Goal: Task Accomplishment & Management: Complete application form

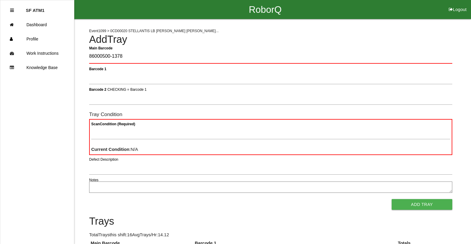
type Barcode "86000500-1378"
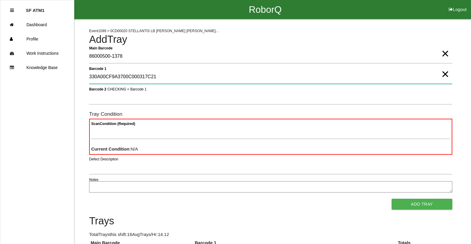
type 1 "330A00CF9A3700C000317C21"
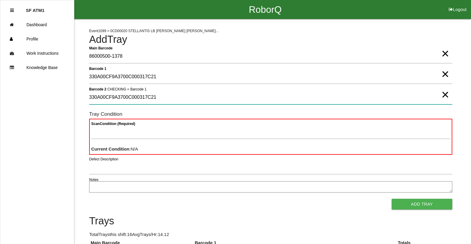
type 2 "330A00CF9A3700C000317C21"
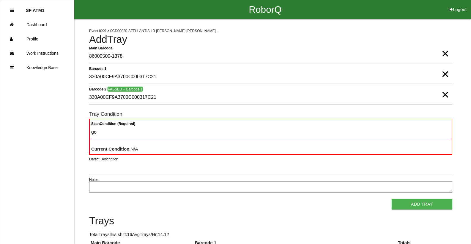
type Condition "goo"
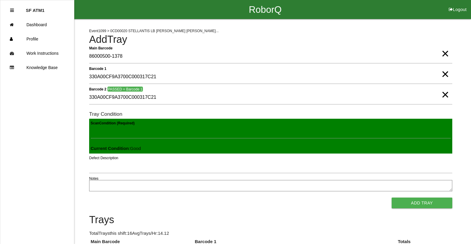
click at [392, 197] on button "Add Tray" at bounding box center [422, 202] width 61 height 11
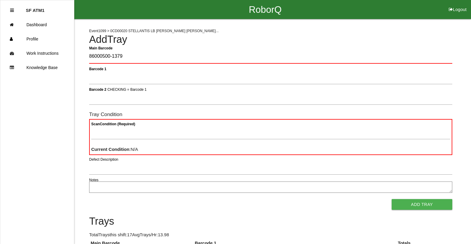
type Barcode "86000500-1379"
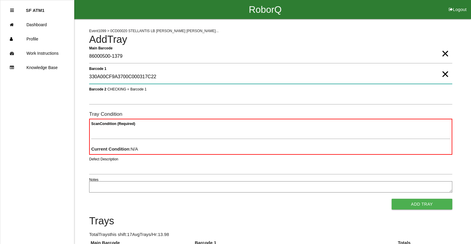
type 1 "330A00CF9A3700C000317C22"
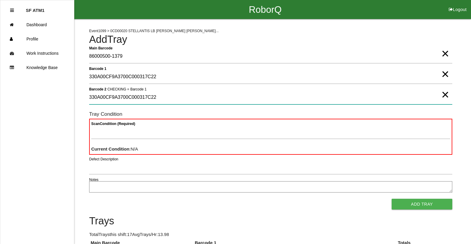
type 2 "330A00CF9A3700C000317C22"
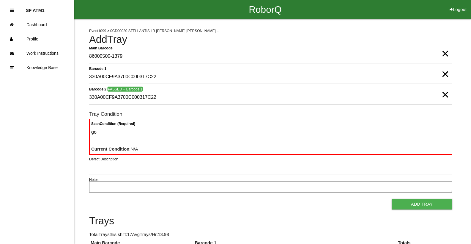
type Condition "goo"
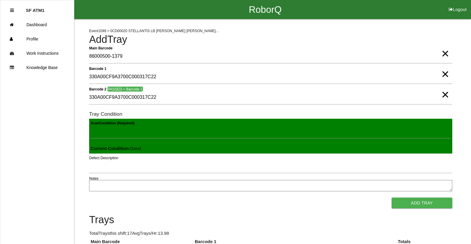
click at [392, 197] on button "Add Tray" at bounding box center [422, 202] width 61 height 11
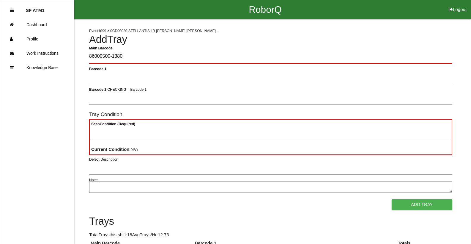
type Barcode "86000500-1380"
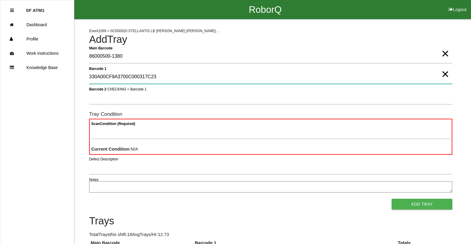
type 1 "330A00CF9A3700C000317C23"
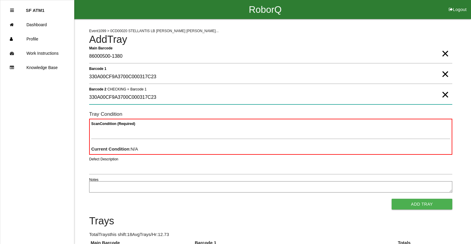
type 2 "330A00CF9A3700C000317C23"
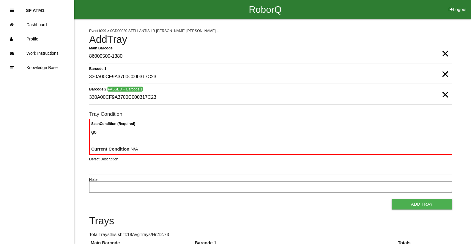
type Condition "goo"
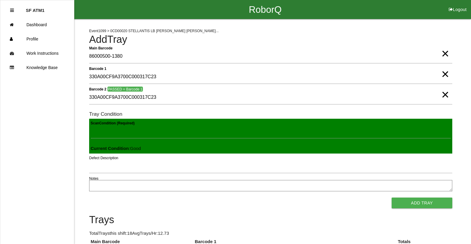
click at [392, 197] on button "Add Tray" at bounding box center [422, 202] width 61 height 11
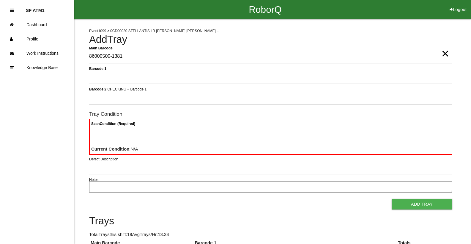
type Barcode "86000500-1381"
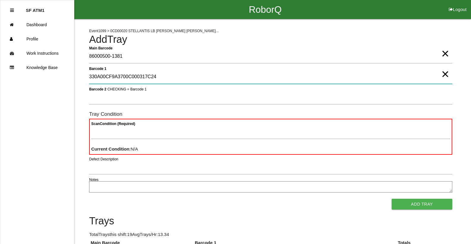
type 1 "330A00CF9A3700C000317C24"
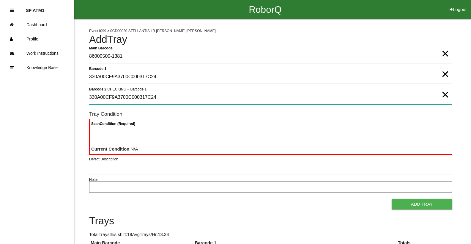
type 2 "330A00CF9A3700C000317C24"
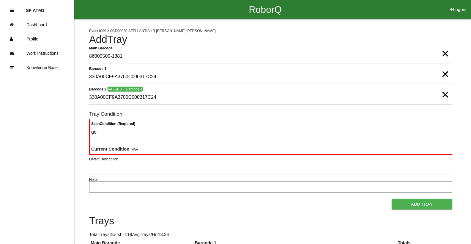
type Condition "goo"
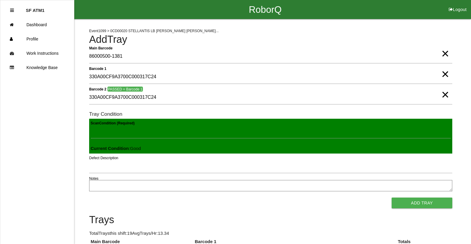
click at [392, 197] on button "Add Tray" at bounding box center [422, 202] width 61 height 11
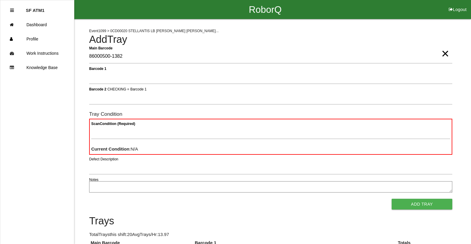
type Barcode "86000500-1382"
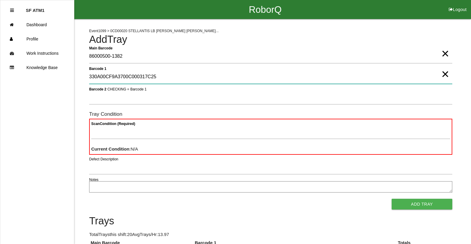
type 1 "330A00CF9A3700C000317C25"
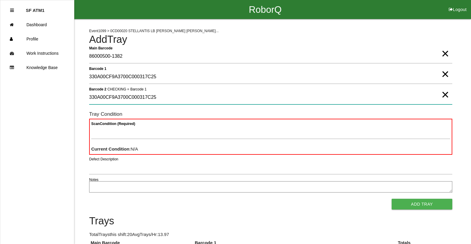
type 2 "330A00CF9A3700C000317C25"
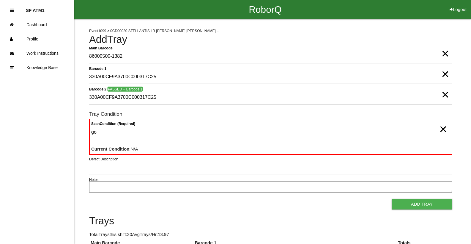
type Condition "goo"
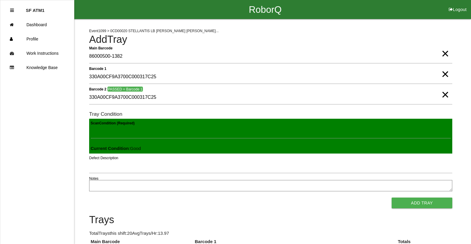
click at [392, 197] on button "Add Tray" at bounding box center [422, 202] width 61 height 11
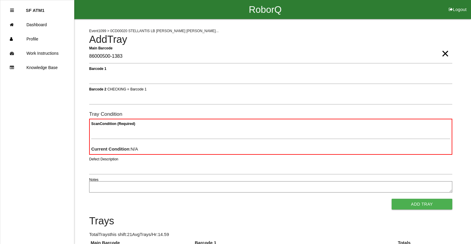
type Barcode "86000500-1383"
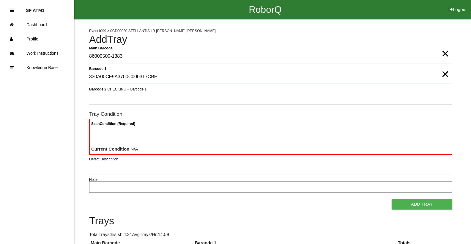
type 1 "330A00CF9A3700C000317CBF"
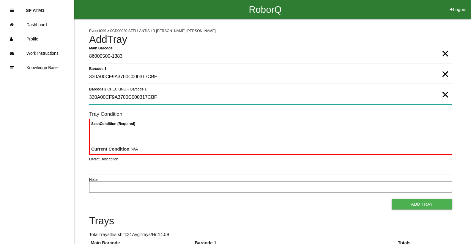
type 2 "330A00CF9A3700C000317CBF"
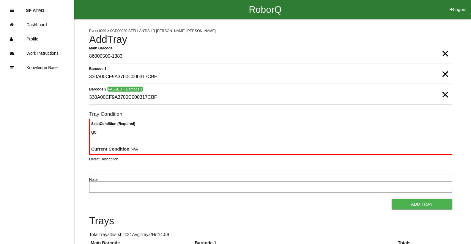
type Condition "goo"
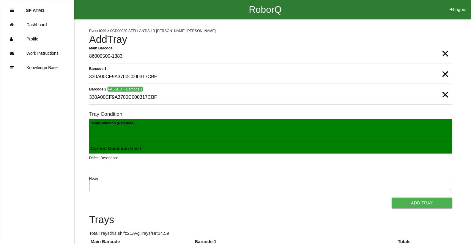
click at [392, 197] on button "Add Tray" at bounding box center [422, 202] width 61 height 11
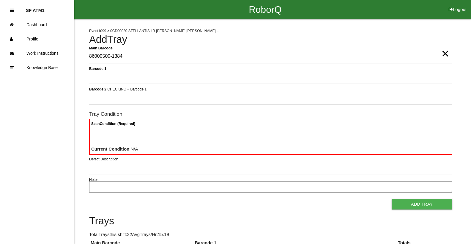
type Barcode "86000500-1384"
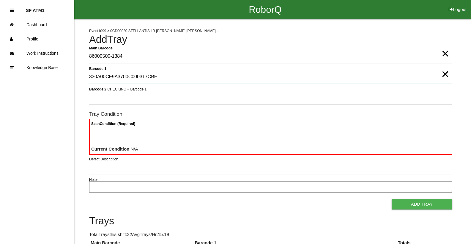
type 1 "330A00CF9A3700C000317CBE"
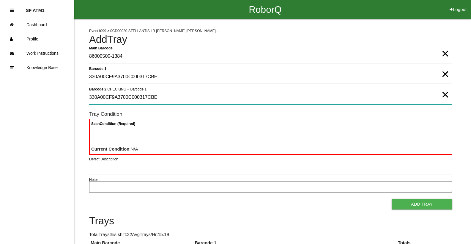
type 2 "330A00CF9A3700C000317CBE"
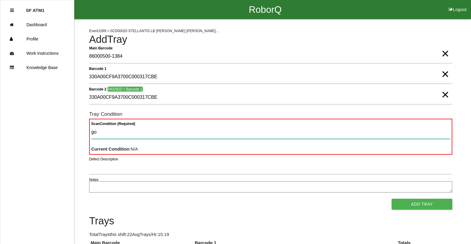
type Condition "goo"
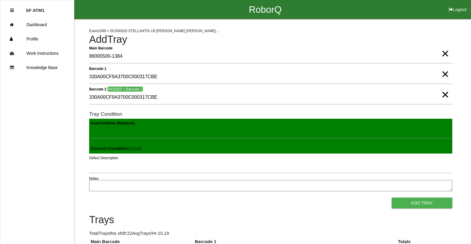
click at [392, 197] on button "Add Tray" at bounding box center [422, 202] width 61 height 11
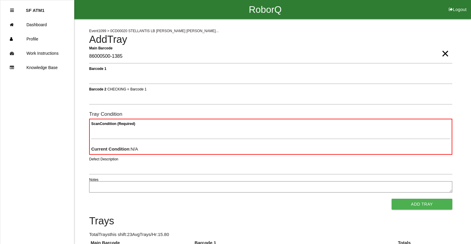
type Barcode "86000500-1385"
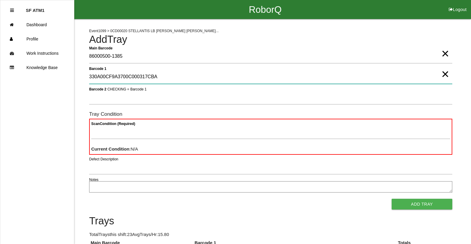
type 1 "330A00CF9A3700C000317CBA"
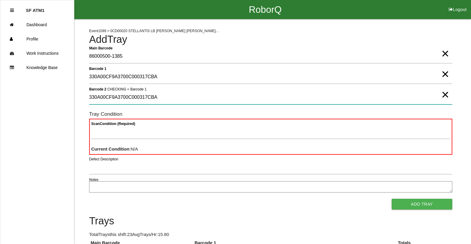
type 2 "330A00CF9A3700C000317CBA"
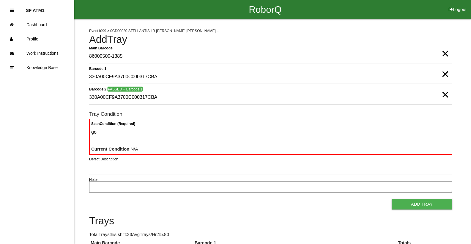
type Condition "goo"
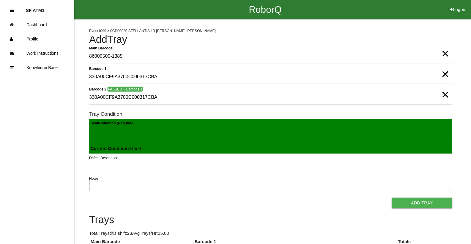
click button "Add Tray" at bounding box center [422, 202] width 61 height 11
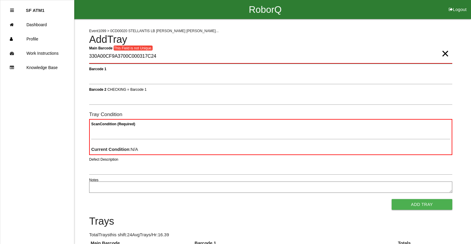
click at [164, 57] on Barcode "330A00CF9A3700C000317C24" at bounding box center [270, 57] width 363 height 14
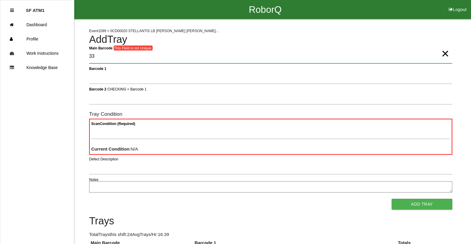
type Barcode "3"
type Barcode "86000500-1386"
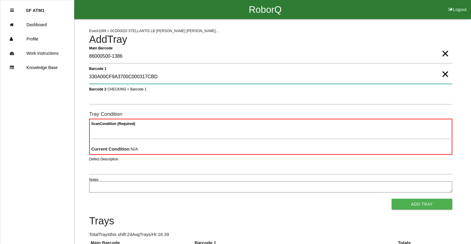
type 1 "330A00CF9A3700C000317CBD"
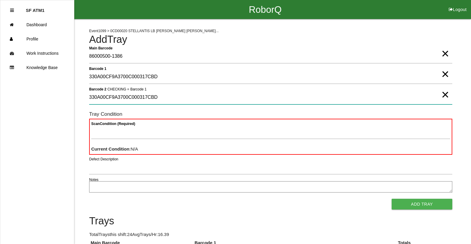
type 2 "330A00CF9A3700C000317CBD"
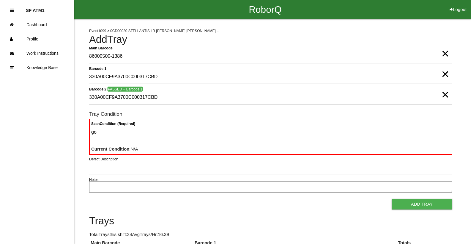
type Condition "goo"
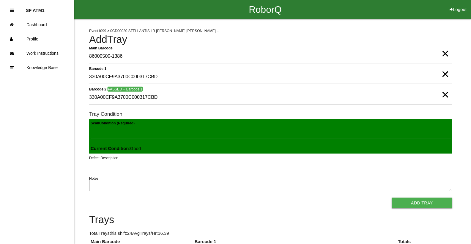
click at [392, 197] on button "Add Tray" at bounding box center [422, 202] width 61 height 11
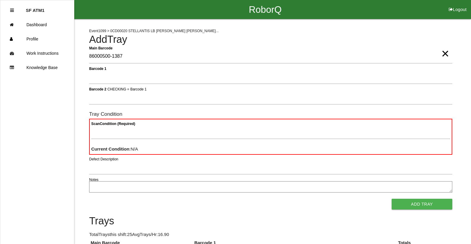
type Barcode "86000500-1387"
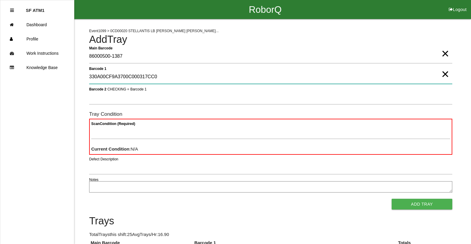
type 1 "330A00CF9A3700C000317CC0"
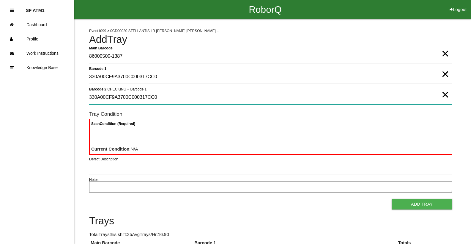
type 2 "330A00CF9A3700C000317CC0"
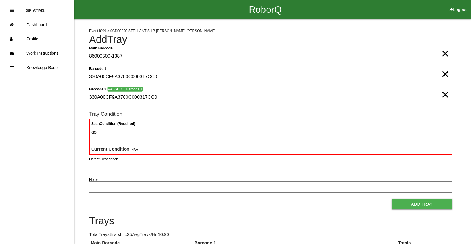
type Condition "goo"
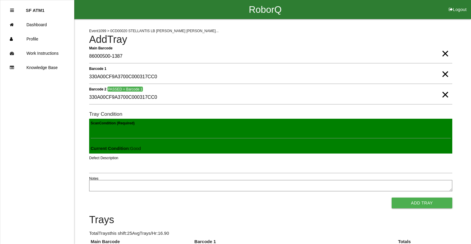
click at [392, 197] on button "Add Tray" at bounding box center [422, 202] width 61 height 11
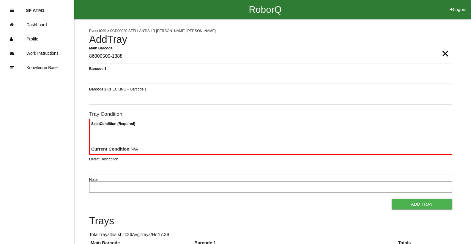
type Barcode "86000500-1388"
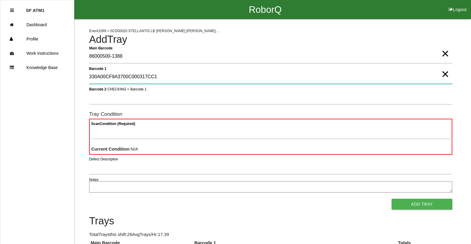
type 1 "330A00CF9A3700C000317CC1"
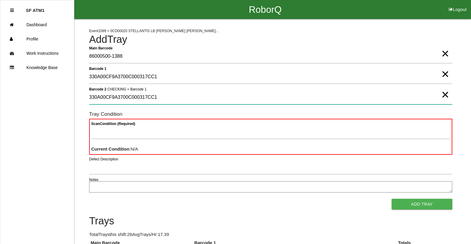
type 2 "330A00CF9A3700C000317CC1"
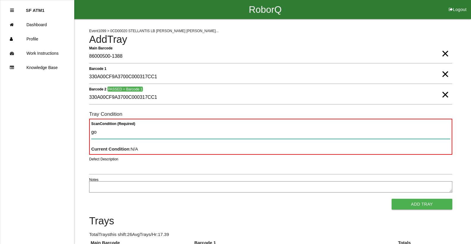
type Condition "goo"
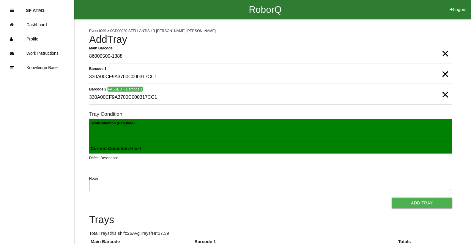
click at [392, 197] on button "Add Tray" at bounding box center [422, 202] width 61 height 11
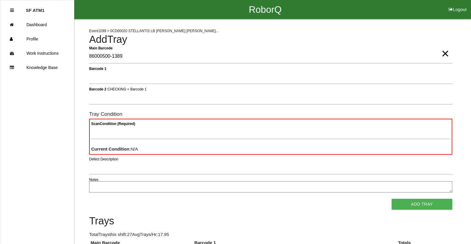
type Barcode "86000500-1389"
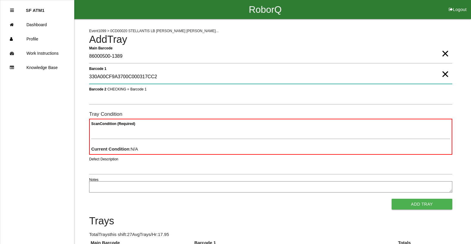
type 1 "330A00CF9A3700C000317CC2"
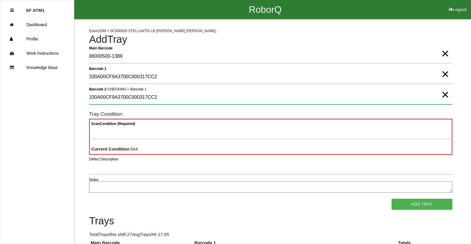
type 2 "330A00CF9A3700C000317CC2"
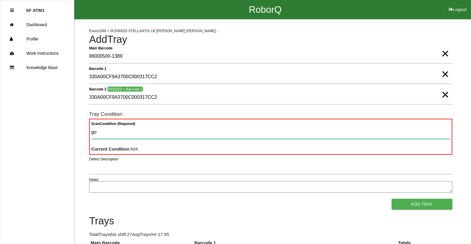
type Condition "goo"
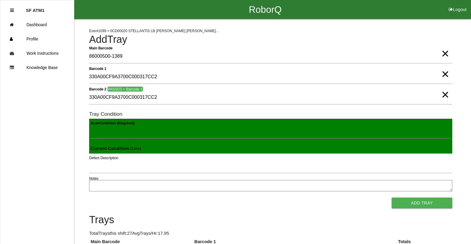
click at [392, 197] on button "Add Tray" at bounding box center [422, 202] width 61 height 11
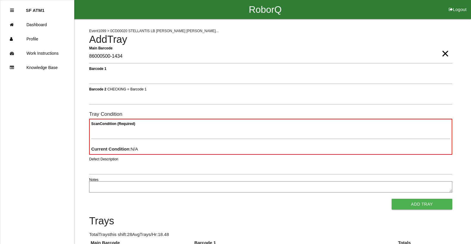
type Barcode "86000500-1434"
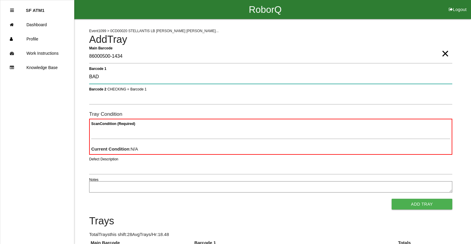
type 1 "BAD"
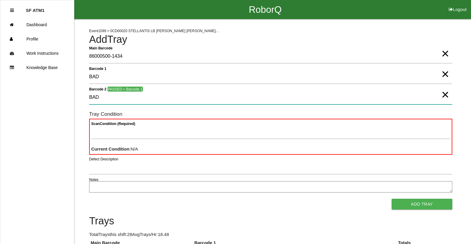
click at [114, 99] on 2 "BAD" at bounding box center [270, 98] width 363 height 14
type 2 "B"
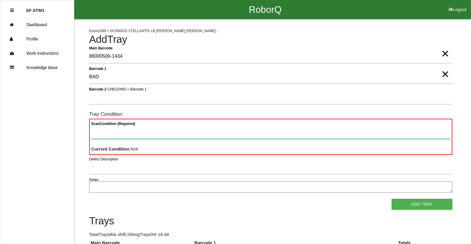
click at [114, 133] on Condition "Scan Condition (Required)" at bounding box center [270, 132] width 359 height 14
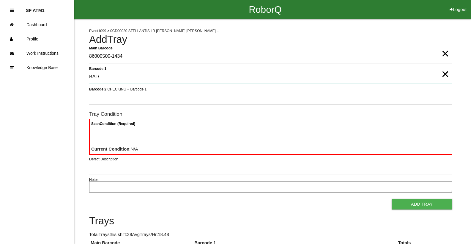
click at [114, 78] on 1 "BAD" at bounding box center [270, 77] width 363 height 14
type 1 "B"
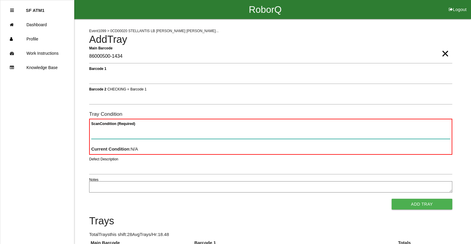
click at [124, 134] on Condition "Scan Condition (Required)" at bounding box center [270, 132] width 359 height 14
type Condition "ba"
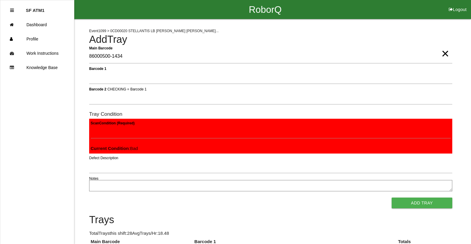
click at [392, 197] on button "Add Tray" at bounding box center [422, 202] width 61 height 11
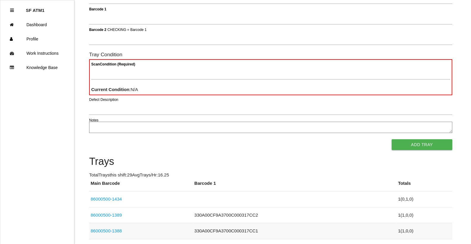
scroll to position [53, 0]
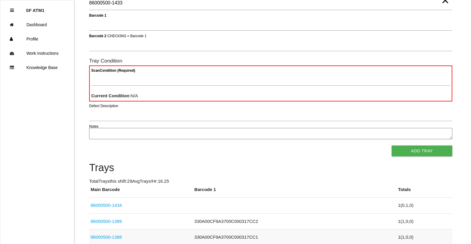
type Barcode "86000500-1433"
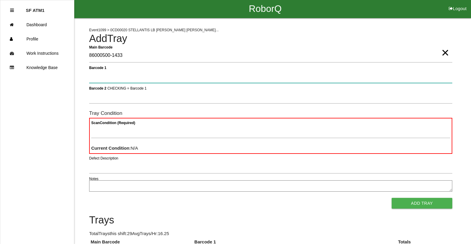
scroll to position [0, 0]
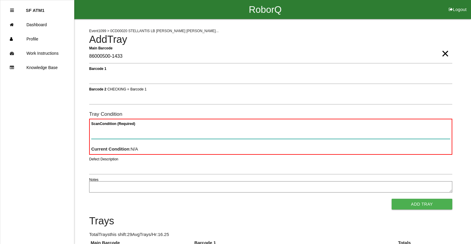
click at [91, 128] on Condition "Scan Condition (Required)" at bounding box center [270, 132] width 359 height 14
type Condition "ba"
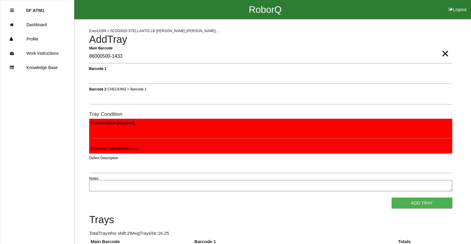
click at [392, 197] on button "Add Tray" at bounding box center [422, 202] width 61 height 11
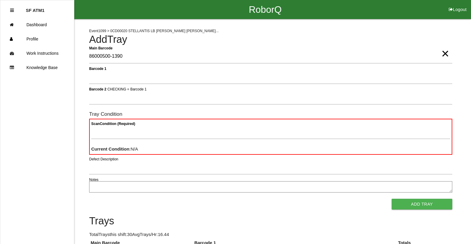
type Barcode "86000500-1390"
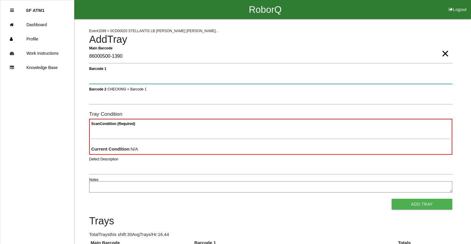
click at [392, 199] on button "Add Tray" at bounding box center [422, 204] width 61 height 11
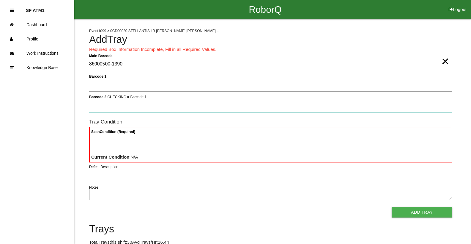
click at [392, 207] on button "Add Tray" at bounding box center [422, 212] width 61 height 11
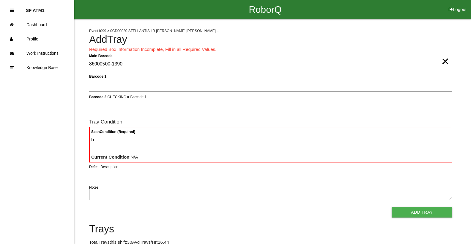
type Condition "ba"
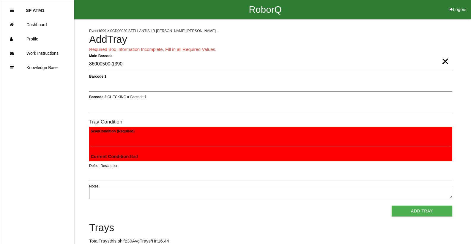
click at [392, 205] on button "Add Tray" at bounding box center [422, 210] width 61 height 11
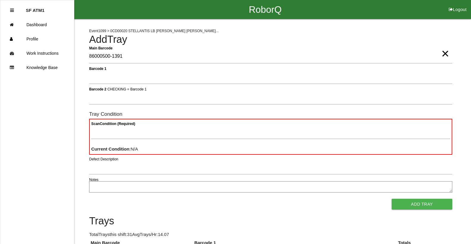
type Barcode "86000500-1391"
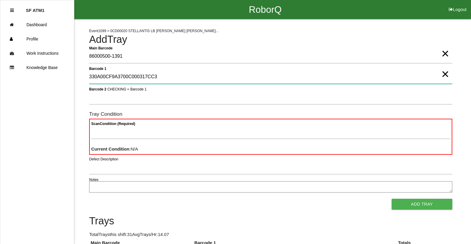
type 1 "330A00CF9A3700C000317CC3"
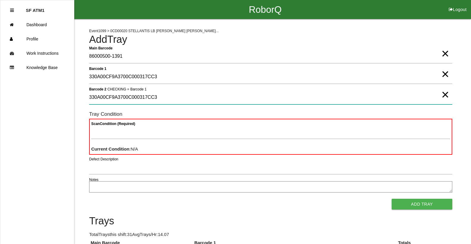
type 2 "330A00CF9A3700C000317CC3"
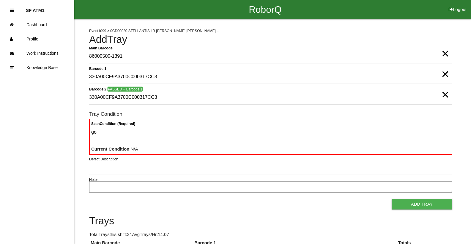
type Condition "goo"
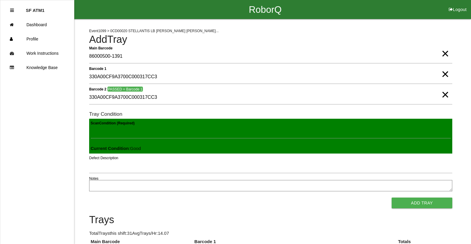
click at [392, 197] on button "Add Tray" at bounding box center [422, 202] width 61 height 11
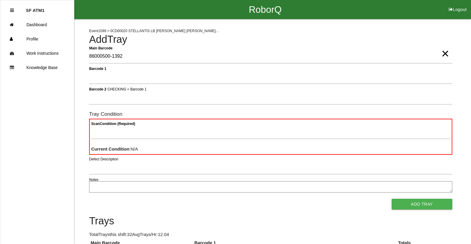
type Barcode "86000500-1392"
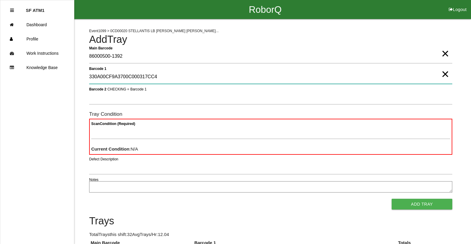
type 1 "330A00CF9A3700C000317CC4"
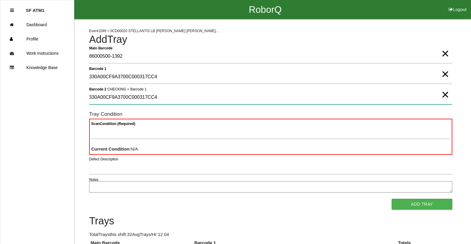
type 2 "330A00CF9A3700C000317CC4"
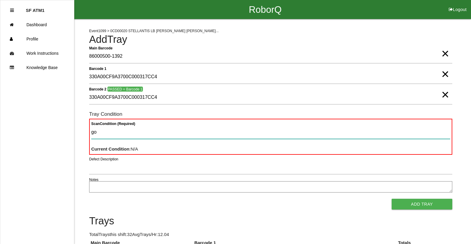
type Condition "goo"
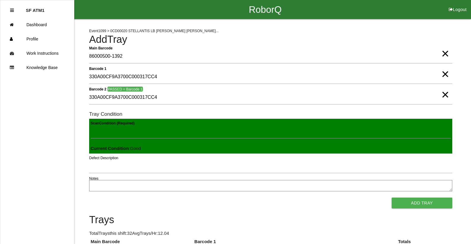
click at [392, 197] on button "Add Tray" at bounding box center [422, 202] width 61 height 11
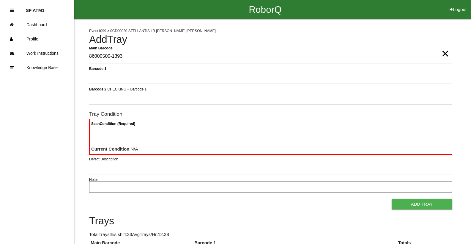
type Barcode "86000500-1393"
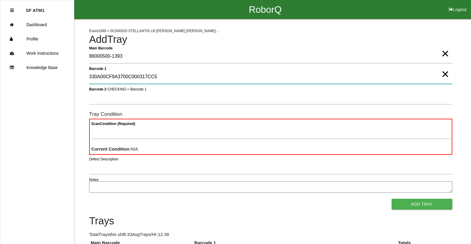
type 1 "330A00CF9A3700C000317CC5"
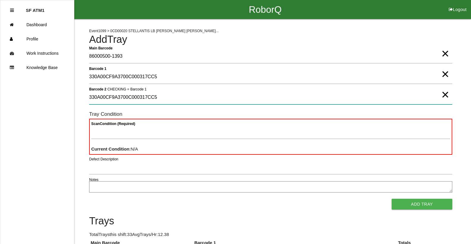
type 2 "330A00CF9A3700C000317CC5"
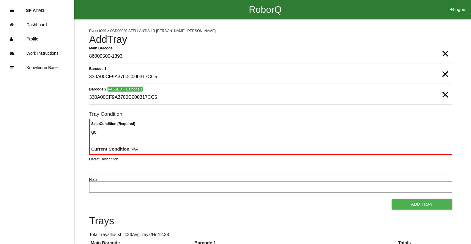
type Condition "goo"
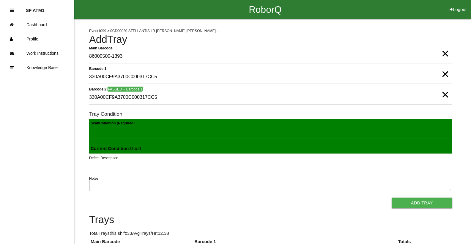
click at [392, 197] on button "Add Tray" at bounding box center [422, 202] width 61 height 11
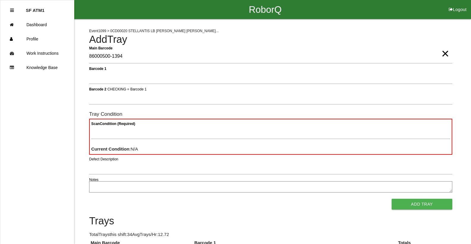
type Barcode "86000500-1394"
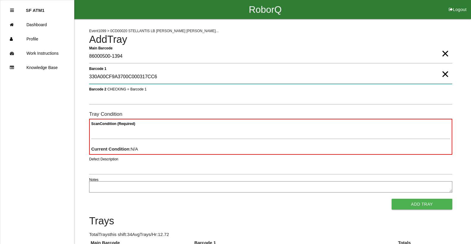
type 1 "330A00CF9A3700C000317CC6"
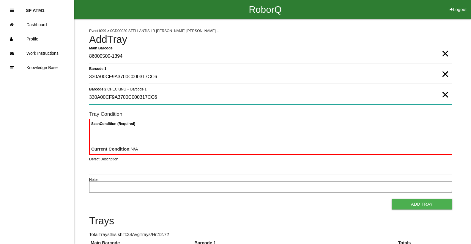
type 2 "330A00CF9A3700C000317CC6"
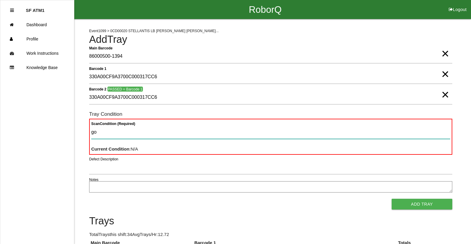
type Condition "goo"
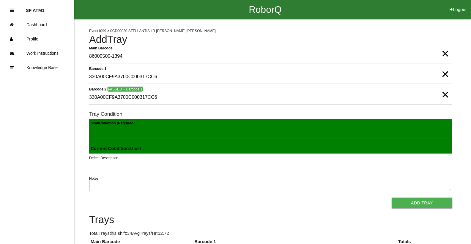
click at [392, 197] on button "Add Tray" at bounding box center [422, 202] width 61 height 11
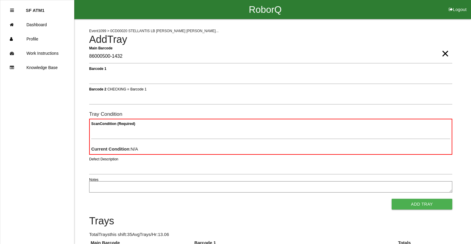
type Barcode "86000500-1432"
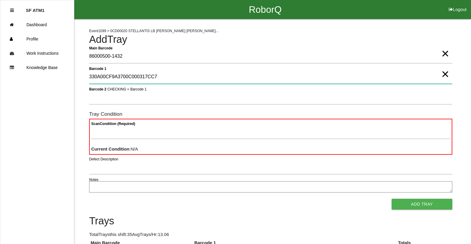
type 1 "330A00CF9A3700C000317CC7"
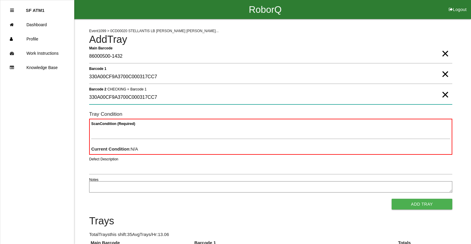
type 2 "330A00CF9A3700C000317CC7"
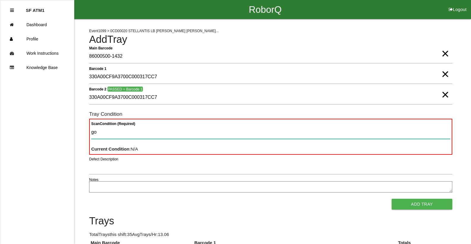
type Condition "goo"
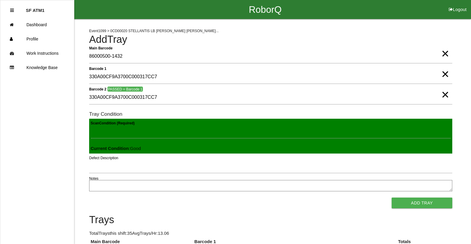
click at [392, 197] on button "Add Tray" at bounding box center [422, 202] width 61 height 11
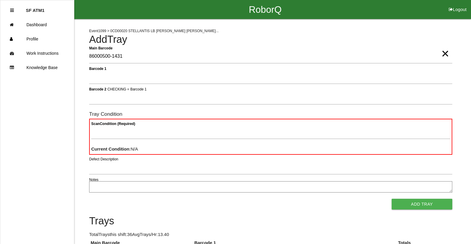
type Barcode "86000500-1431"
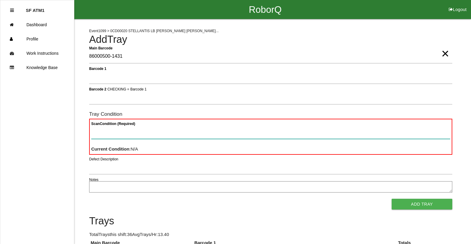
click at [122, 136] on Condition "Scan Condition (Required)" at bounding box center [270, 132] width 359 height 14
type Condition "ba"
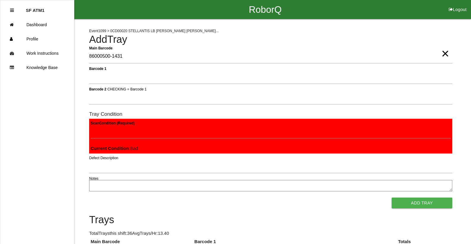
click at [392, 197] on button "Add Tray" at bounding box center [422, 202] width 61 height 11
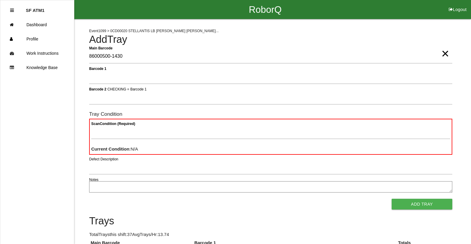
type Barcode "86000500-1430"
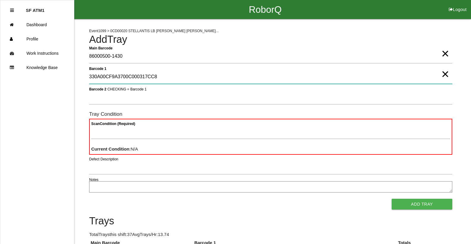
type 1 "330A00CF9A3700C000317CC8"
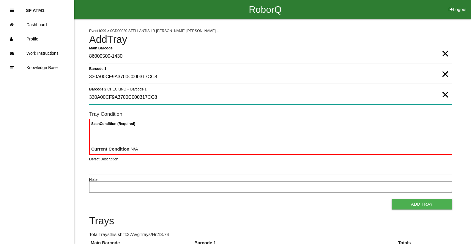
type 2 "330A00CF9A3700C000317CC8"
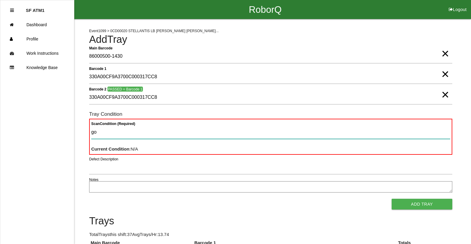
type Condition "goo"
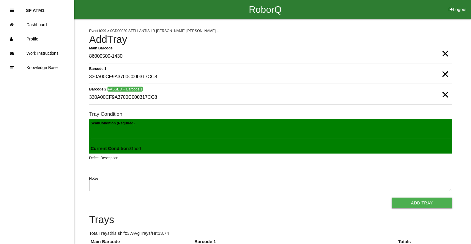
click at [392, 197] on button "Add Tray" at bounding box center [422, 202] width 61 height 11
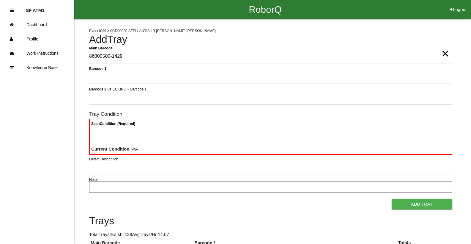
type Barcode "86000500-1429"
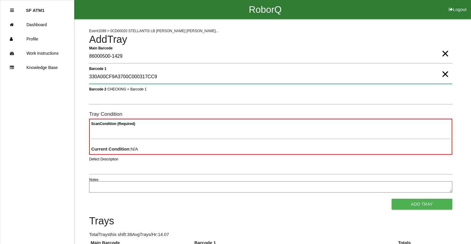
type 1 "330A00CF9A3700C000317CC9"
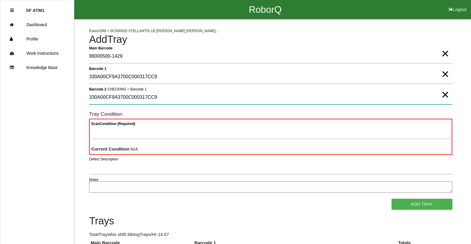
type 2 "330A00CF9A3700C000317CC9"
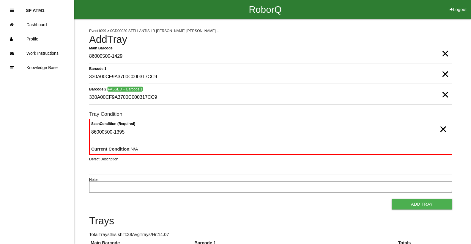
click at [130, 133] on Condition "86000500-1395" at bounding box center [270, 132] width 359 height 14
type Condition "8"
type Condition "goo"
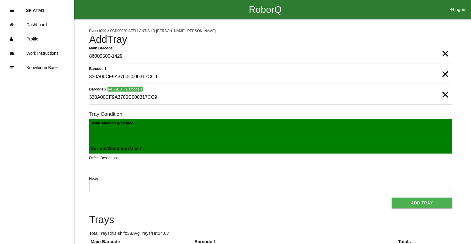
click at [392, 197] on button "Add Tray" at bounding box center [422, 202] width 61 height 11
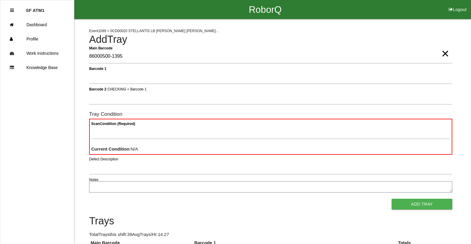
type Barcode "86000500-1395"
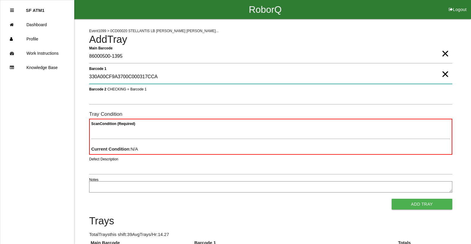
type 1 "330A00CF9A3700C000317CCA"
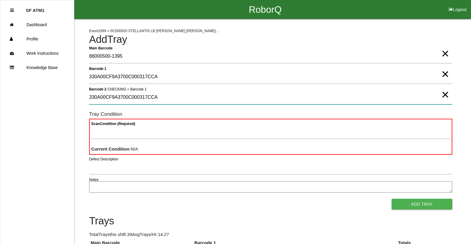
type 2 "330A00CF9A3700C000317CCA"
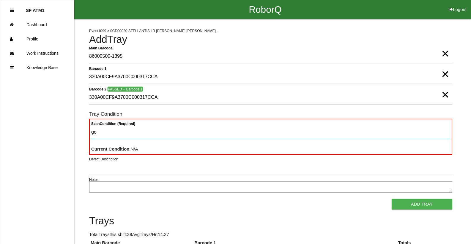
type Condition "goo"
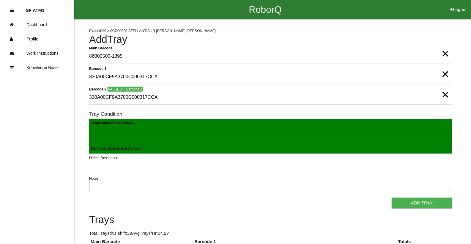
click at [392, 197] on button "Add Tray" at bounding box center [422, 202] width 61 height 11
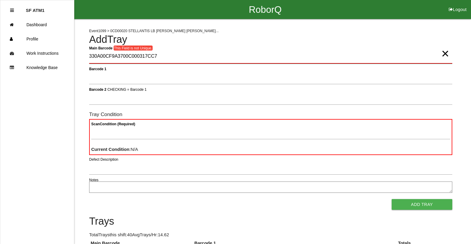
click at [153, 54] on Barcode "330A00CF9A3700C000317CC7" at bounding box center [270, 57] width 363 height 14
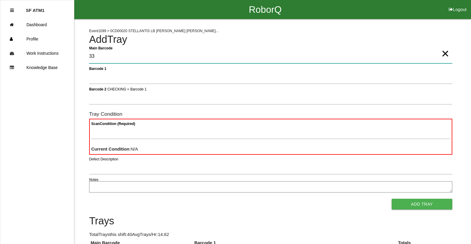
type Barcode "3"
type Barcode "86000500-1396"
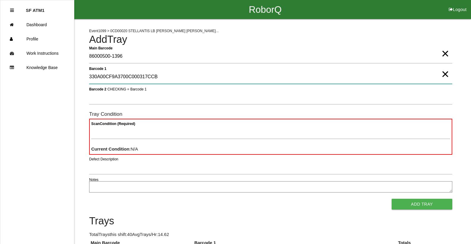
type 1 "330A00CF9A3700C000317CCB"
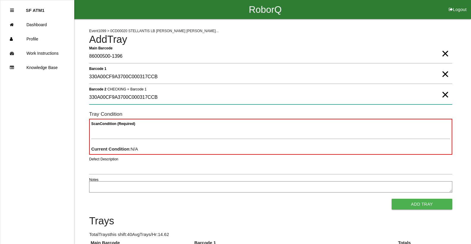
type 2 "330A00CF9A3700C000317CCB"
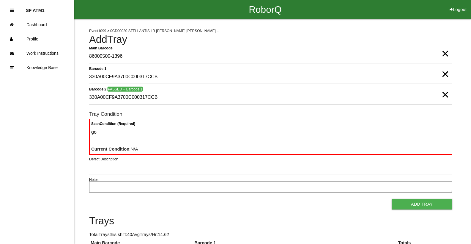
type Condition "goo"
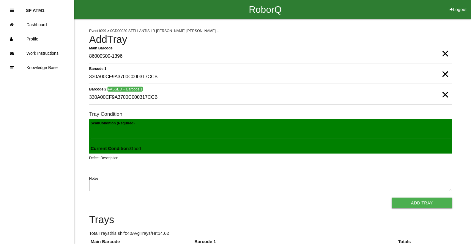
click at [392, 197] on button "Add Tray" at bounding box center [422, 202] width 61 height 11
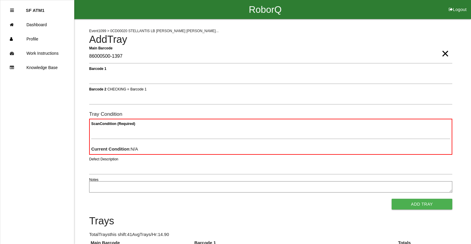
type Barcode "86000500-1397"
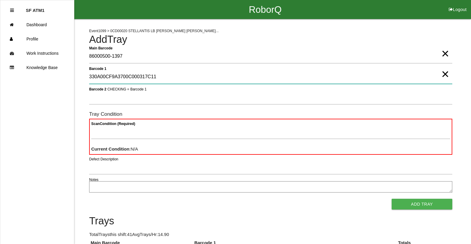
type 1 "330A00CF9A3700C000317C11"
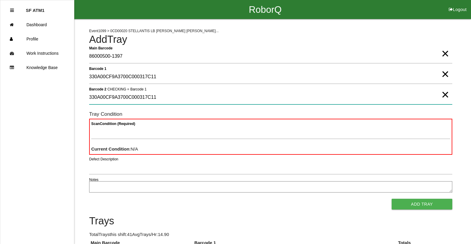
type 2 "330A00CF9A3700C000317C11"
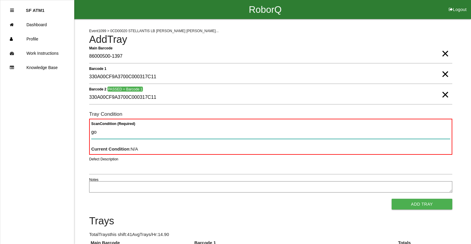
type Condition "goo"
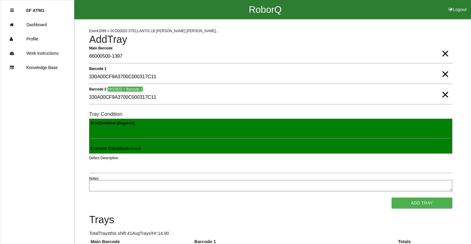
click at [392, 197] on button "Add Tray" at bounding box center [422, 202] width 61 height 11
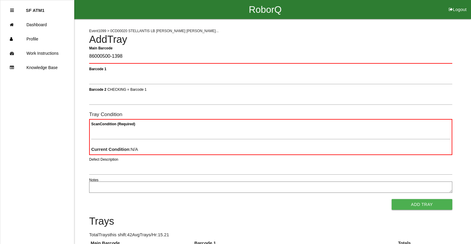
type Barcode "86000500-1398"
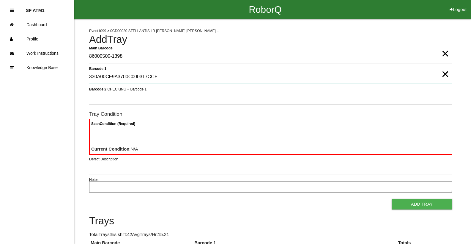
type 1 "330A00CF9A3700C000317CCF"
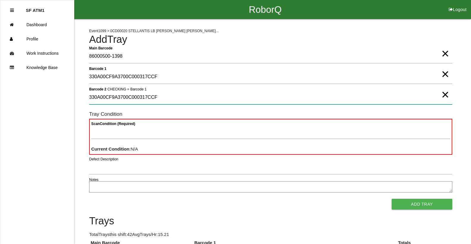
type 2 "330A00CF9A3700C000317CCF"
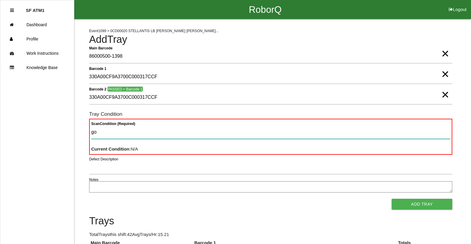
type Condition "goo"
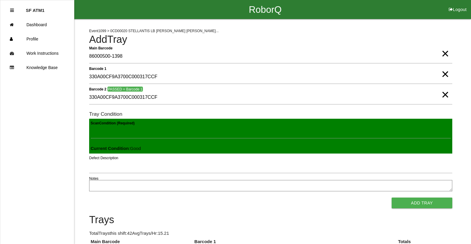
click at [392, 197] on button "Add Tray" at bounding box center [422, 202] width 61 height 11
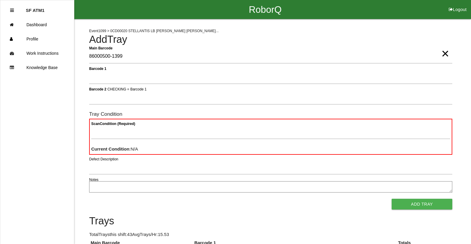
type Barcode "86000500-1399"
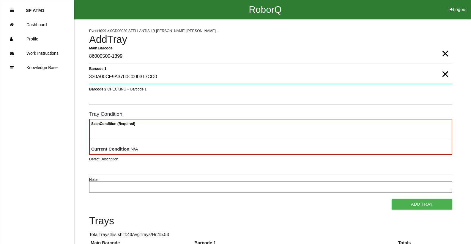
type 1 "330A00CF9A3700C000317CD0"
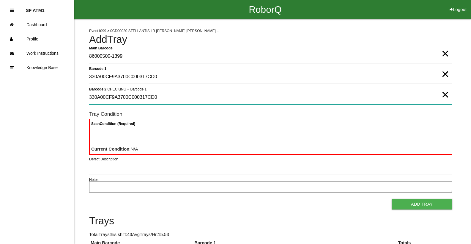
type 2 "330A00CF9A3700C000317CD0"
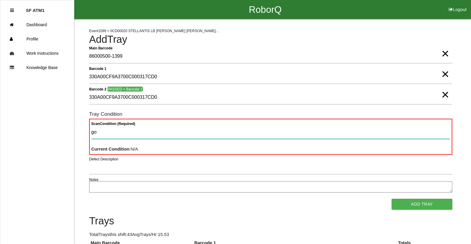
type Condition "goo"
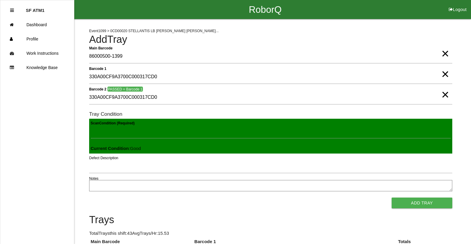
click at [392, 197] on button "Add Tray" at bounding box center [422, 202] width 61 height 11
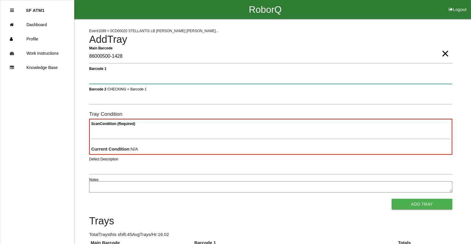
click at [392, 199] on button "Add Tray" at bounding box center [422, 204] width 61 height 11
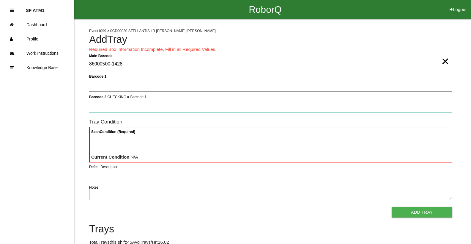
click at [392, 207] on button "Add Tray" at bounding box center [422, 212] width 61 height 11
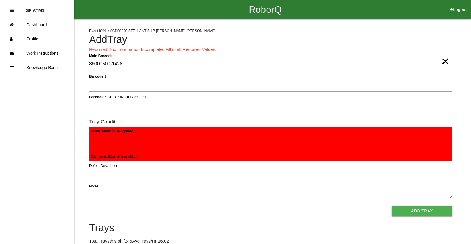
click at [392, 205] on button "Add Tray" at bounding box center [422, 210] width 61 height 11
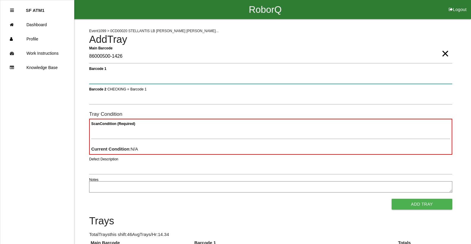
click at [392, 199] on button "Add Tray" at bounding box center [422, 204] width 61 height 11
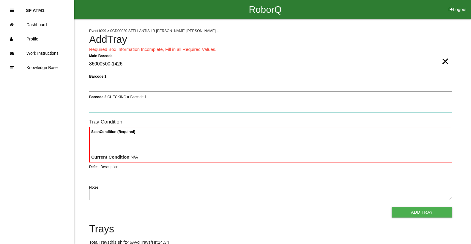
click at [392, 207] on button "Add Tray" at bounding box center [422, 212] width 61 height 11
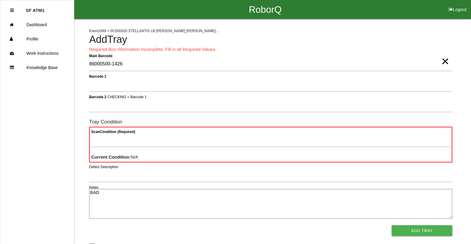
click at [392, 225] on button "Add Tray" at bounding box center [422, 230] width 61 height 11
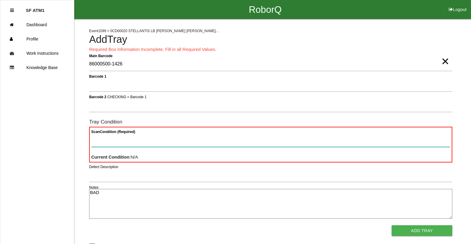
click at [111, 145] on Condition "Scan Condition (Required)" at bounding box center [270, 140] width 359 height 14
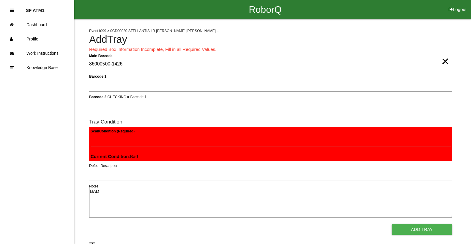
click at [392, 224] on button "Add Tray" at bounding box center [422, 229] width 61 height 11
